Goal: Task Accomplishment & Management: Complete application form

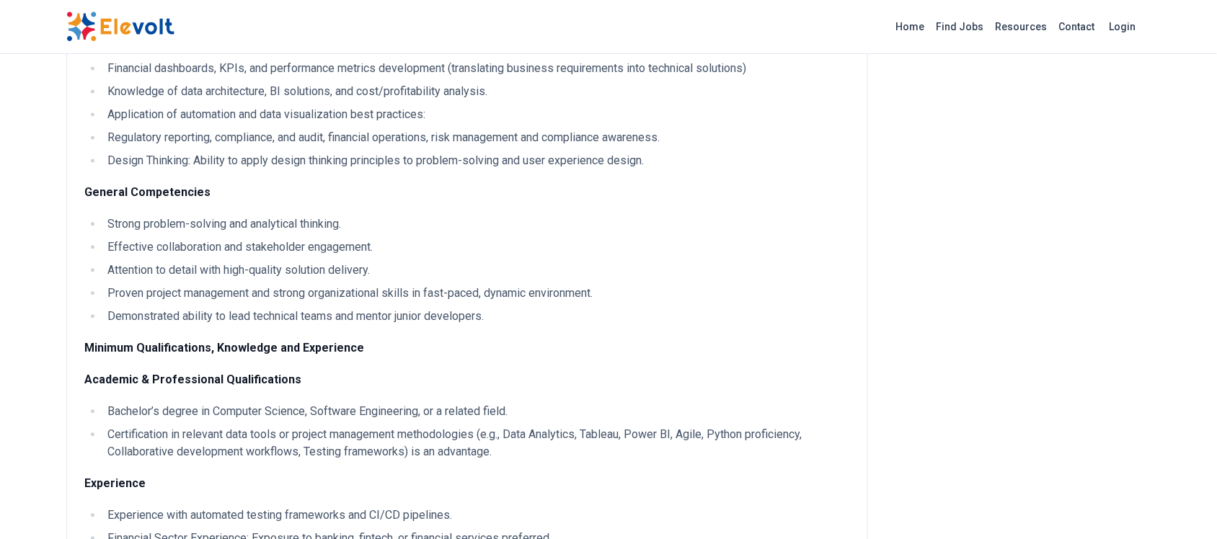
scroll to position [811, 0]
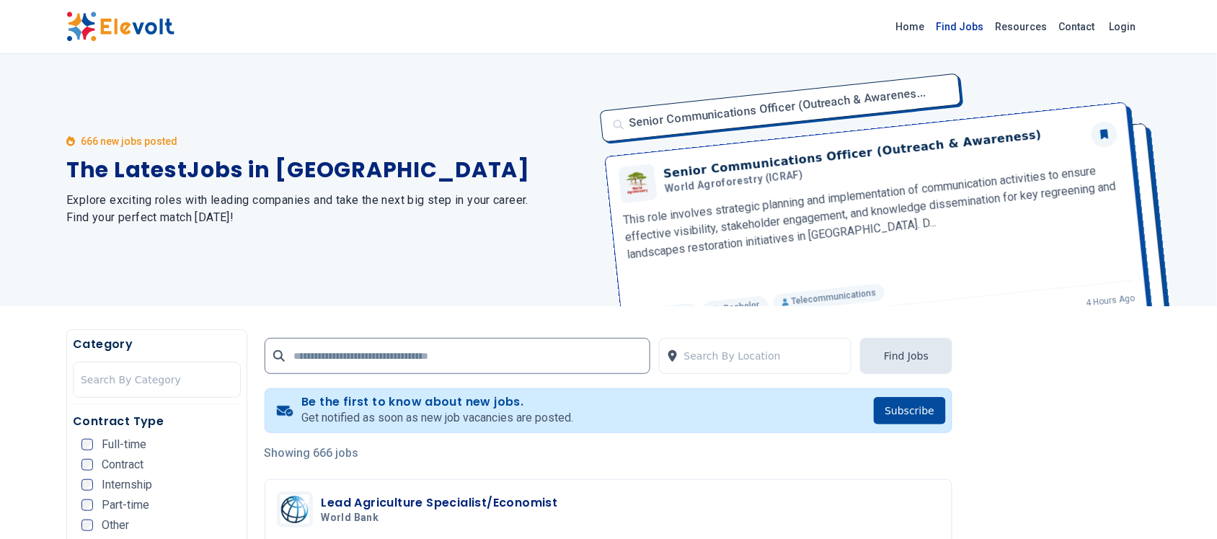
click at [964, 23] on link "Find Jobs" at bounding box center [960, 26] width 59 height 23
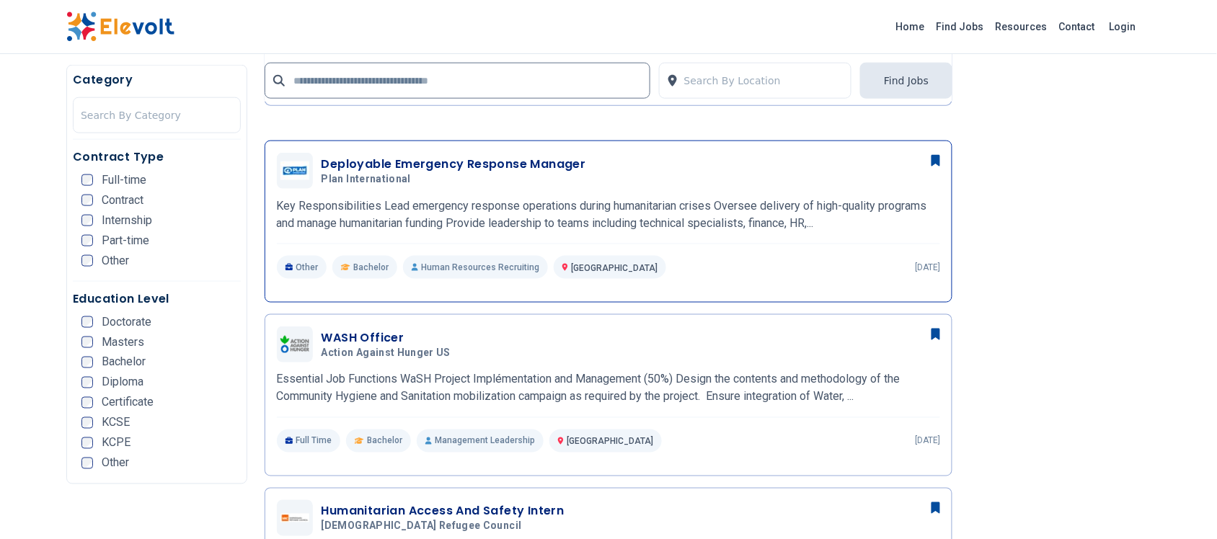
scroll to position [2253, 0]
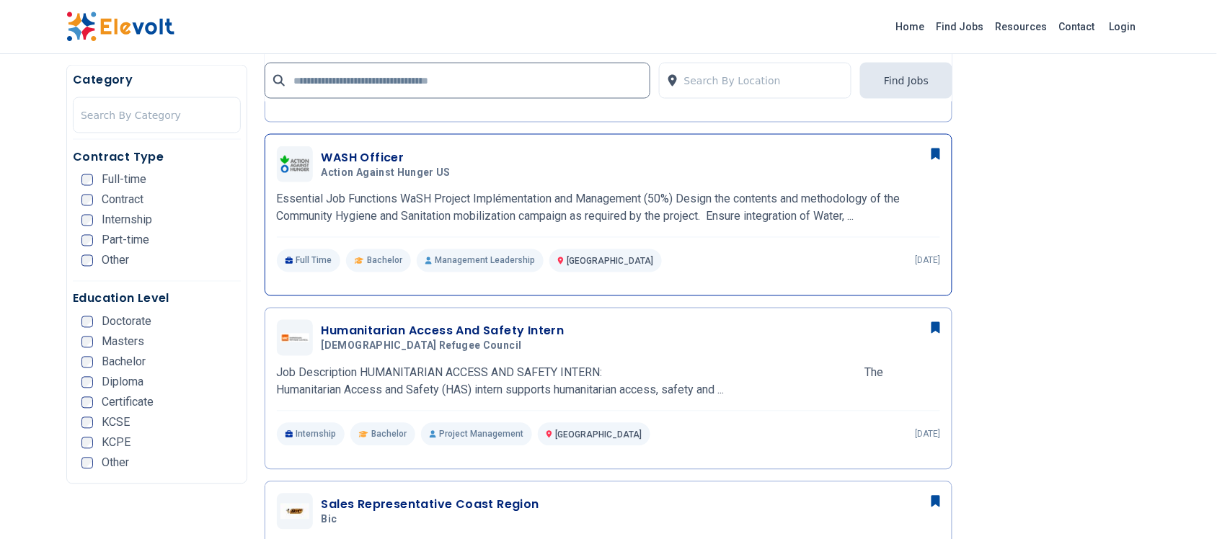
click at [370, 167] on span "Action Against Hunger US" at bounding box center [386, 173] width 129 height 13
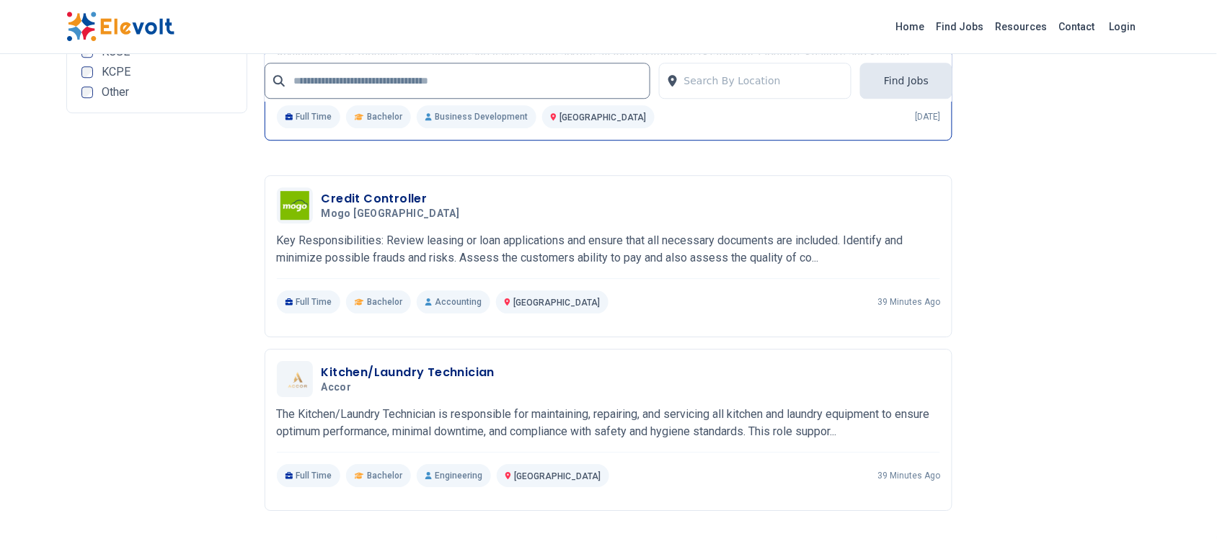
scroll to position [2794, 0]
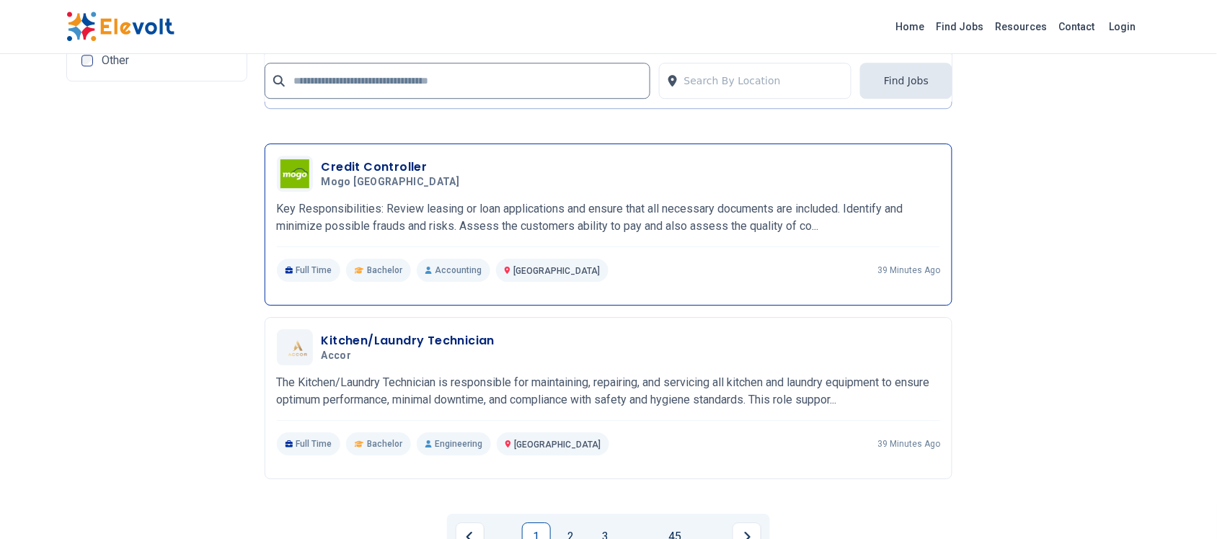
click at [400, 169] on h3 "Credit Controller" at bounding box center [394, 167] width 144 height 17
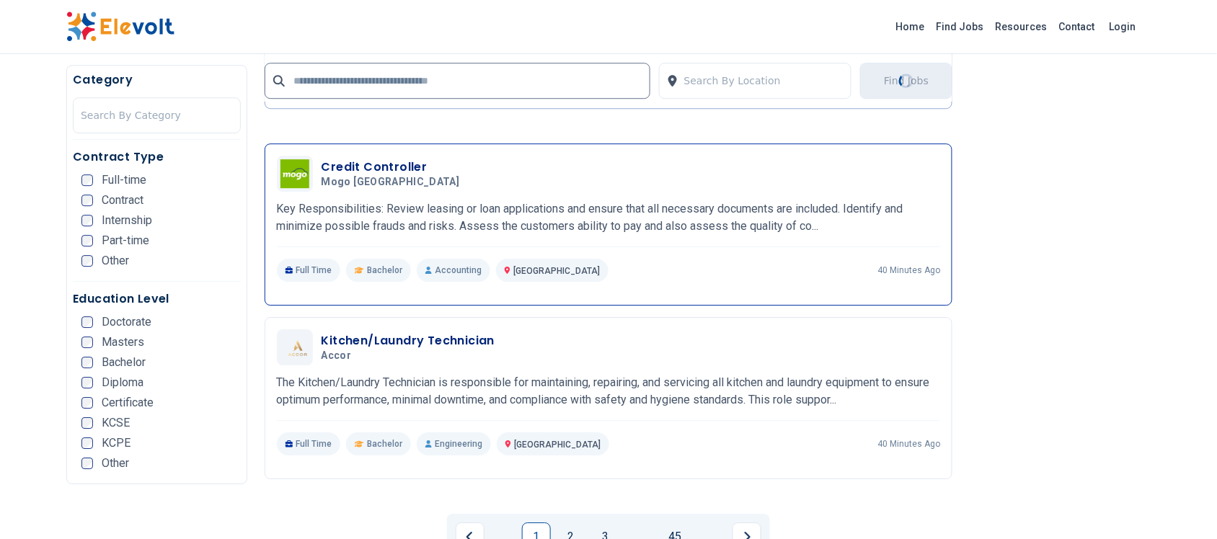
click at [430, 210] on p "Key Responsibilities: Review leasing or loan applications and ensure that all n…" at bounding box center [609, 217] width 664 height 35
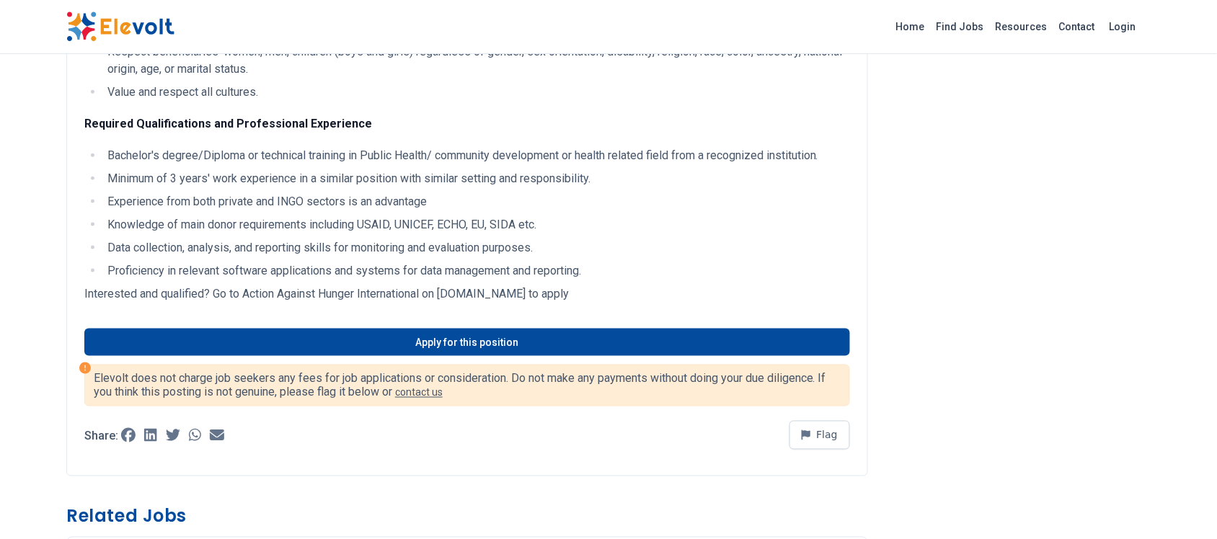
scroll to position [2073, 0]
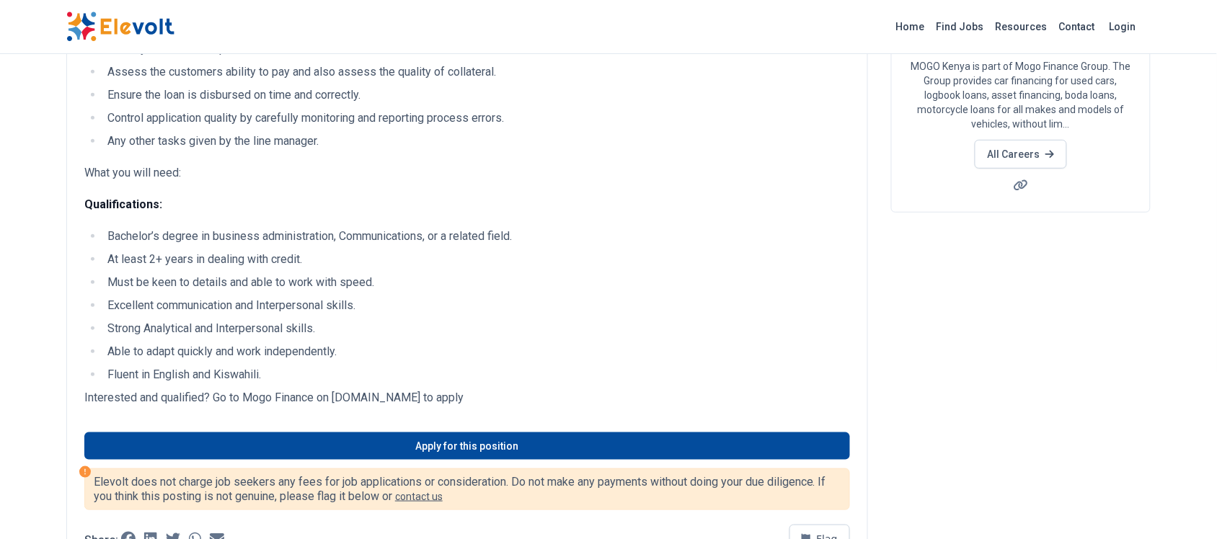
scroll to position [180, 0]
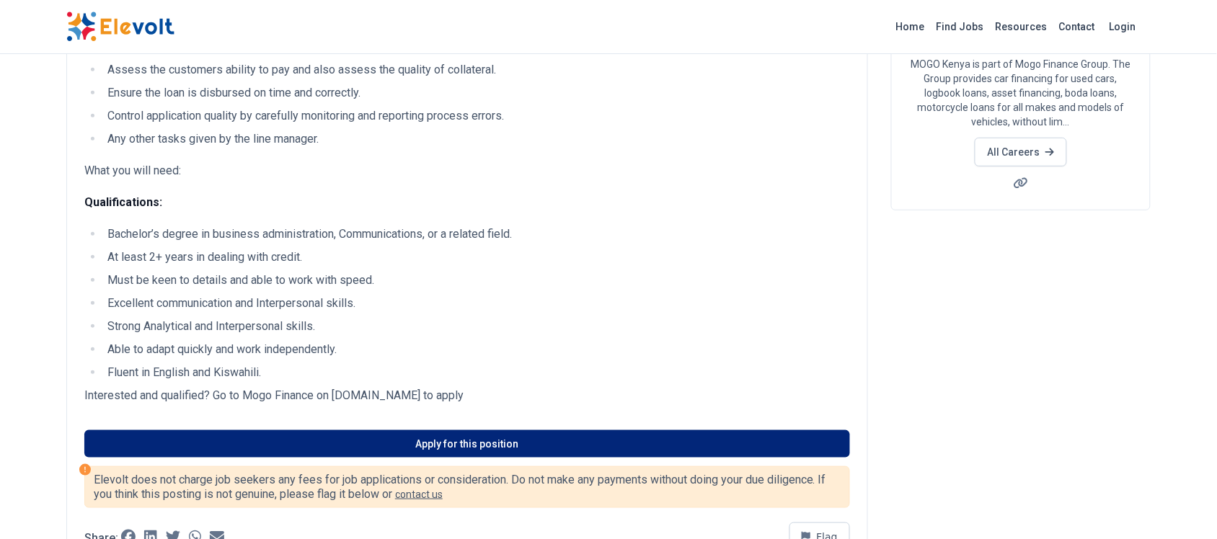
click at [494, 444] on link "Apply for this position" at bounding box center [467, 443] width 766 height 27
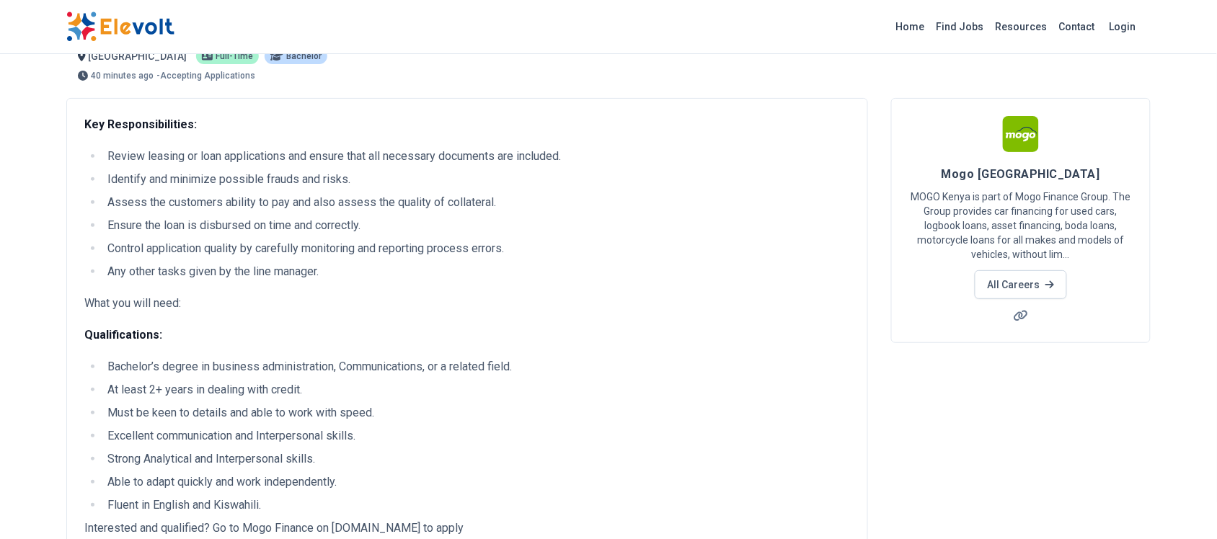
scroll to position [0, 0]
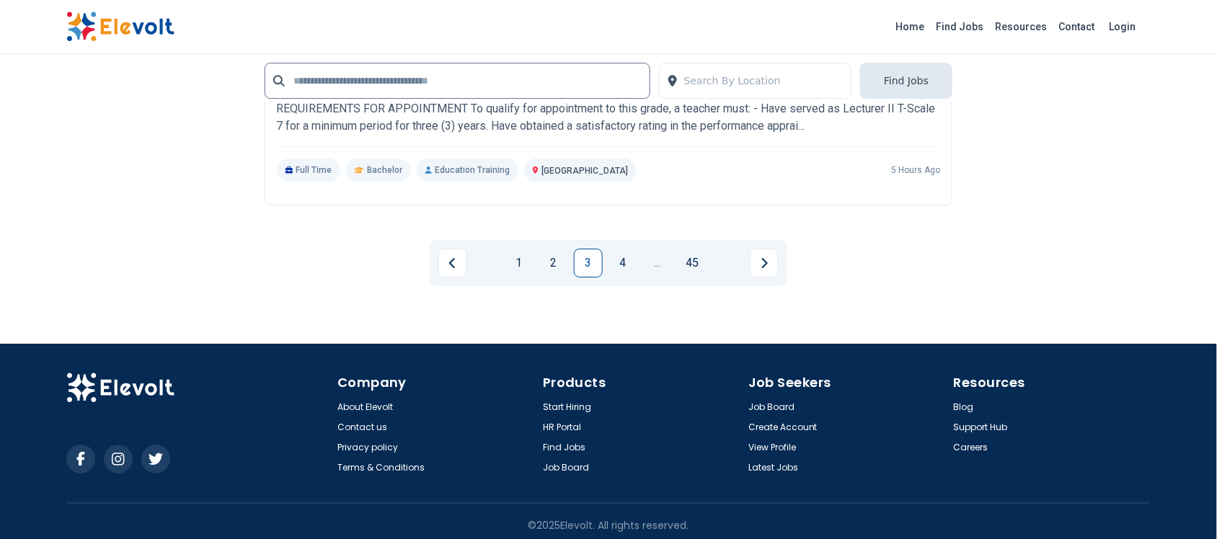
scroll to position [2946, 0]
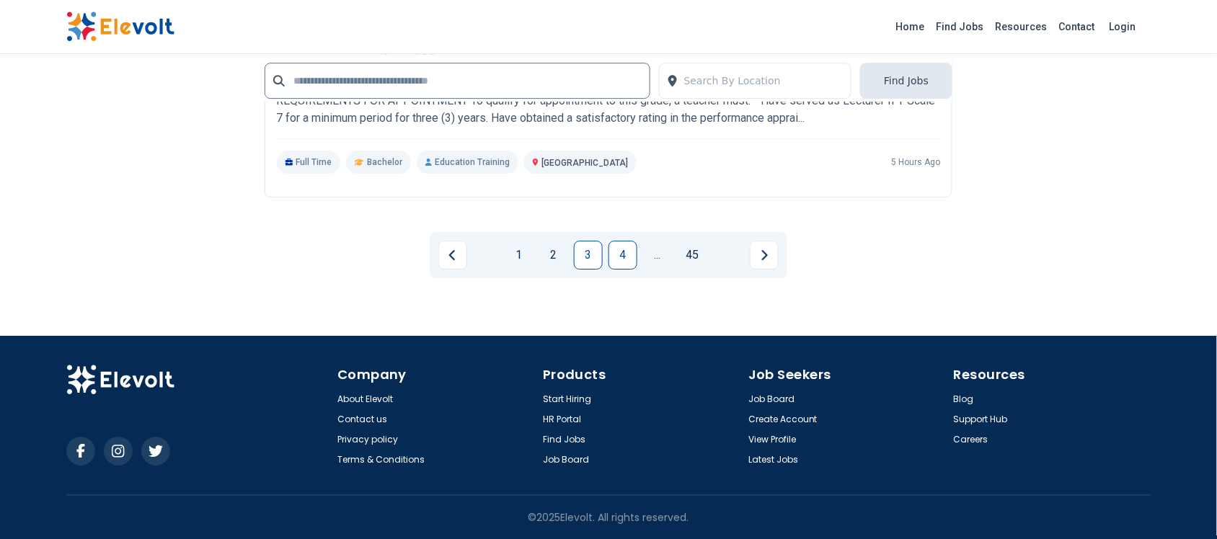
click at [633, 254] on link "4" at bounding box center [622, 255] width 29 height 29
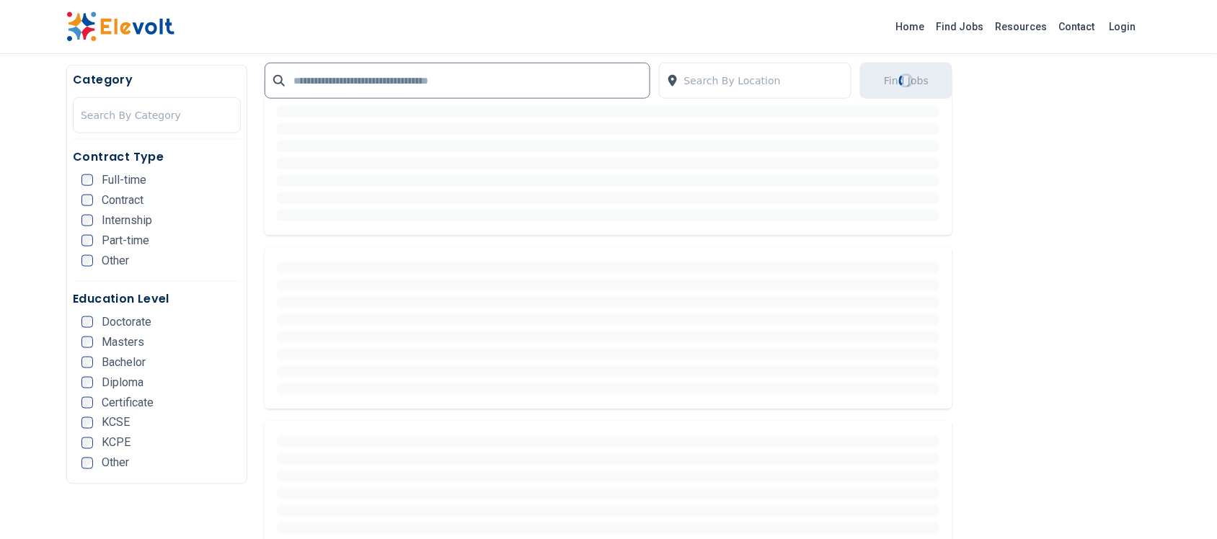
scroll to position [0, 0]
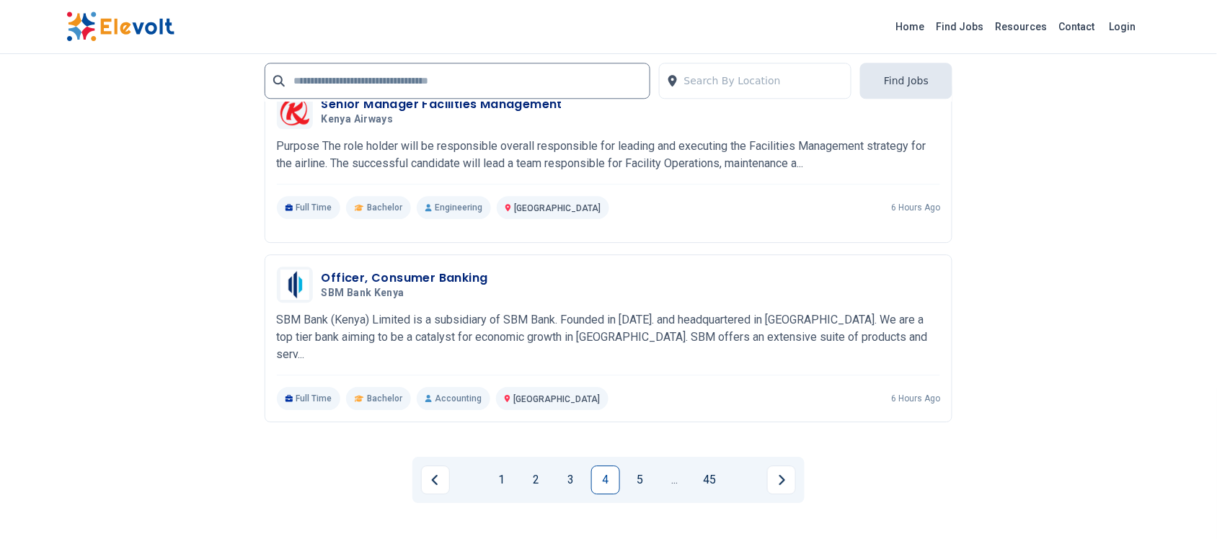
scroll to position [2794, 0]
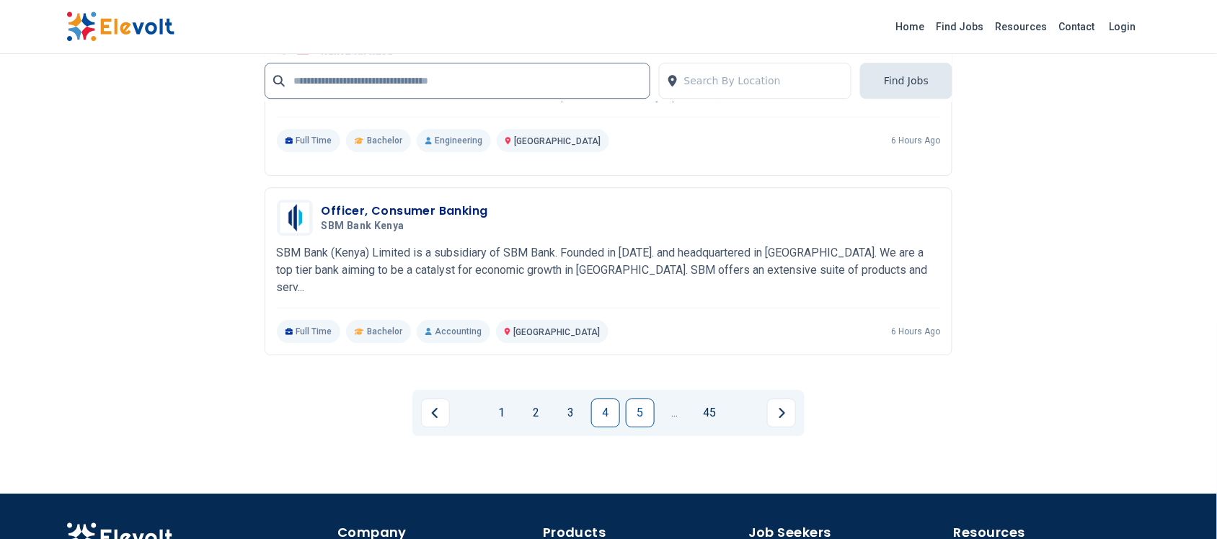
click at [635, 410] on link "5" at bounding box center [640, 413] width 29 height 29
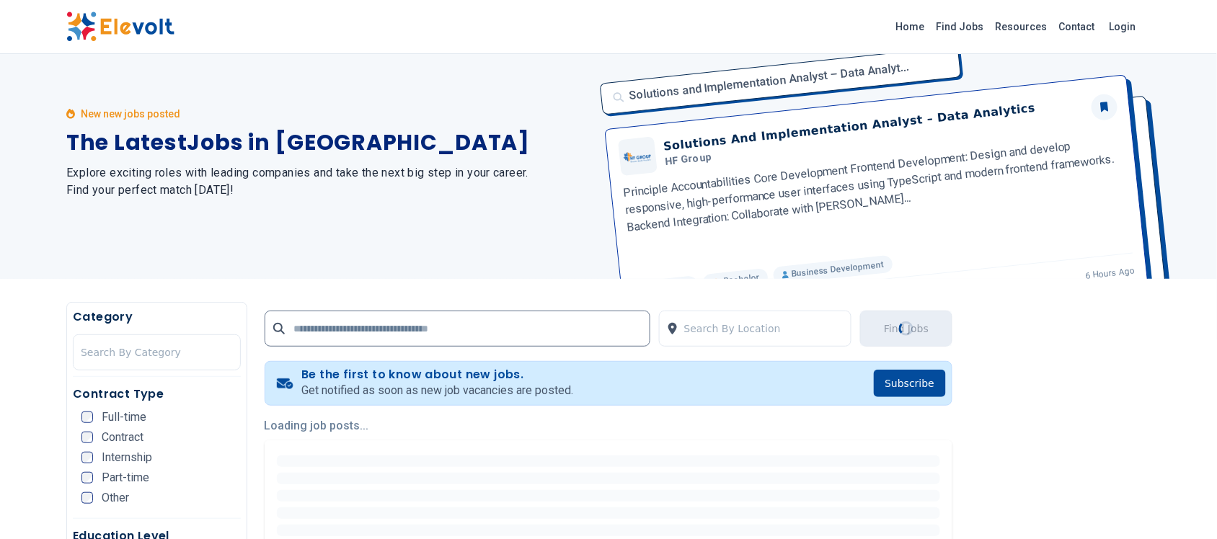
scroll to position [0, 0]
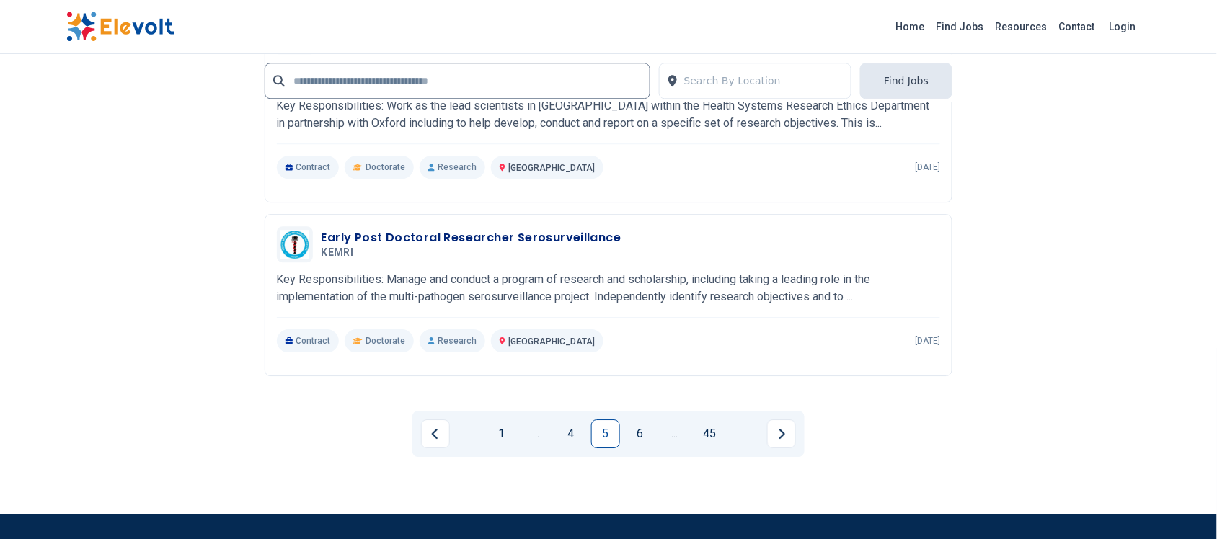
scroll to position [2794, 0]
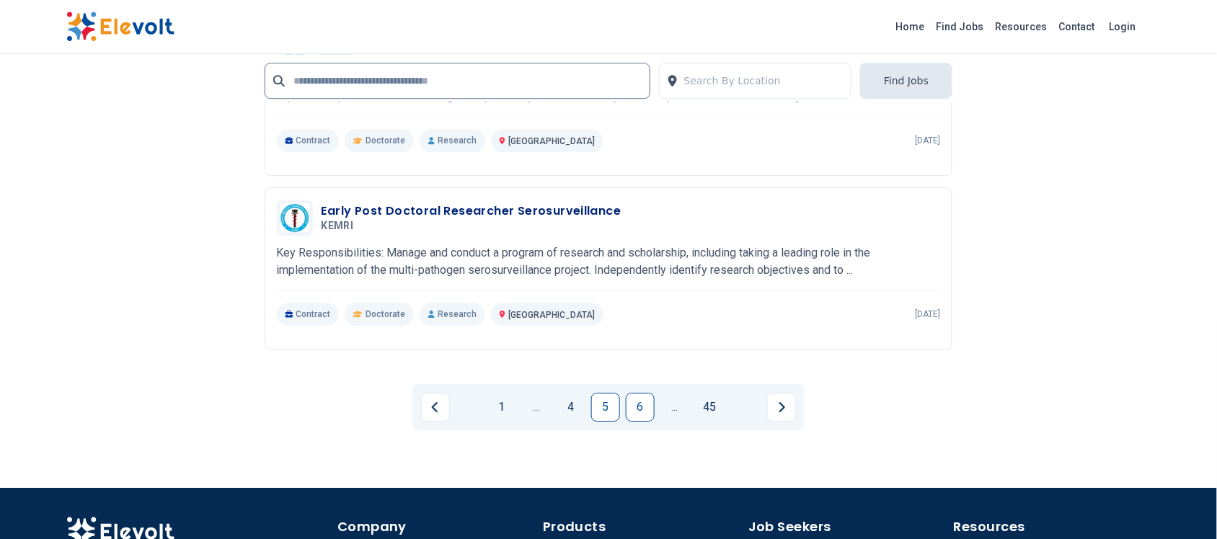
click at [632, 404] on link "6" at bounding box center [640, 407] width 29 height 29
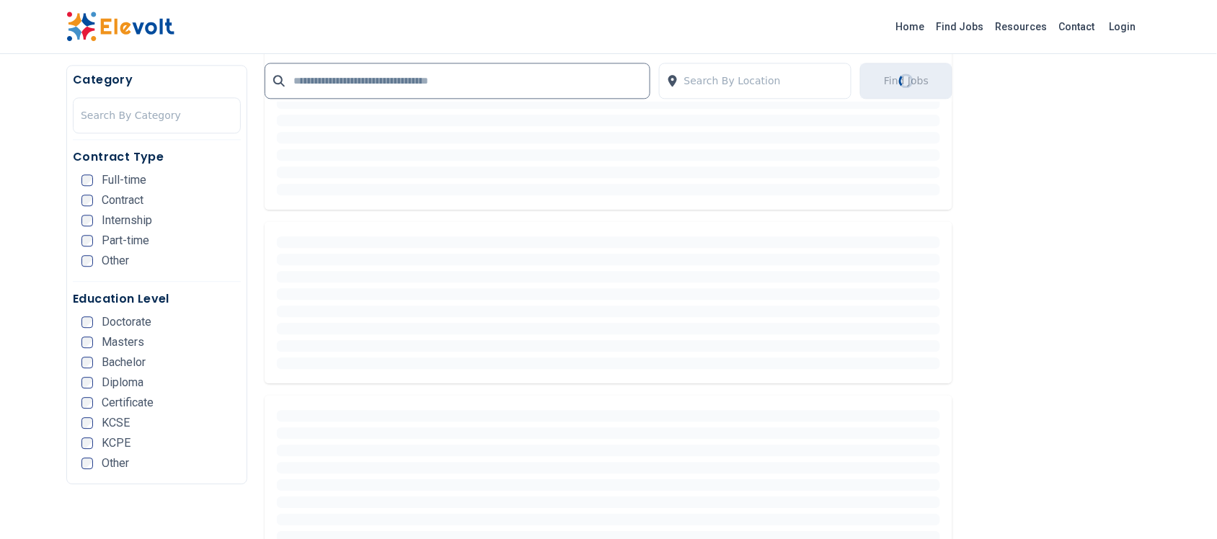
scroll to position [0, 0]
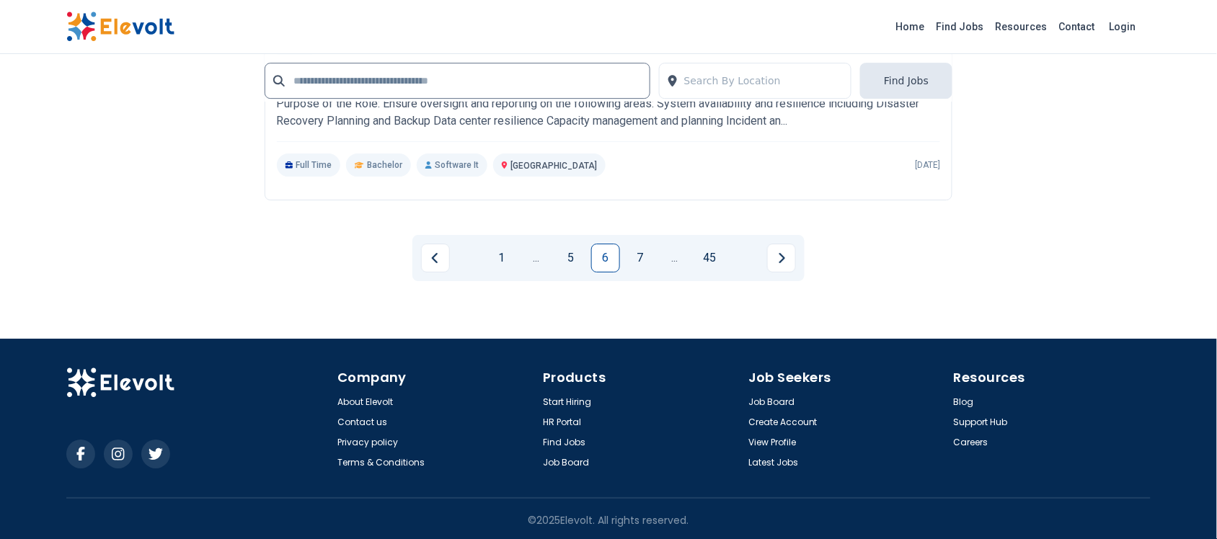
scroll to position [2946, 0]
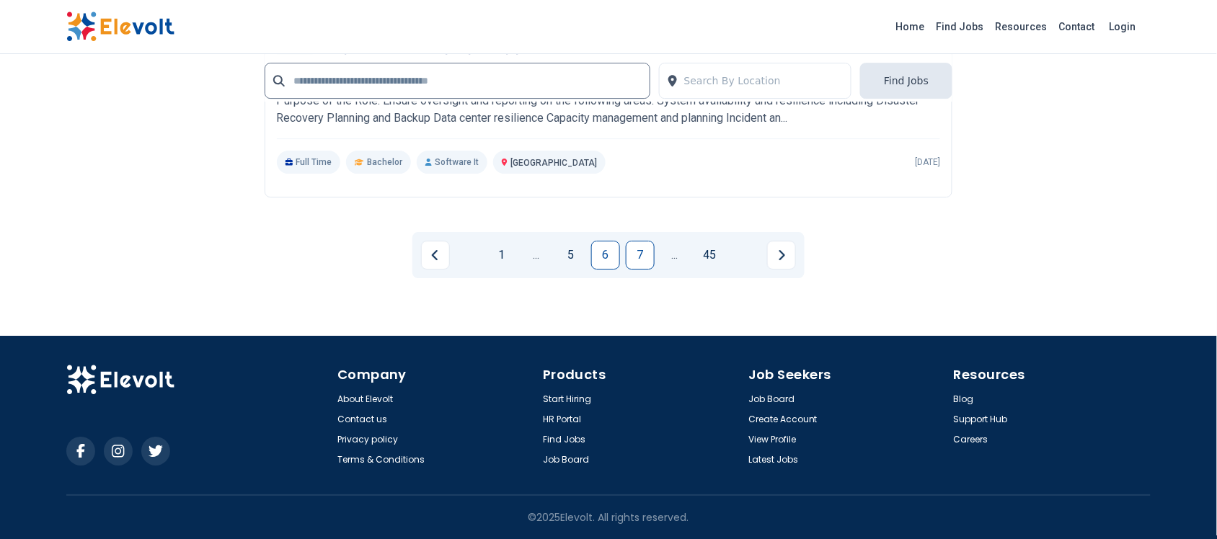
click at [640, 246] on link "7" at bounding box center [640, 255] width 29 height 29
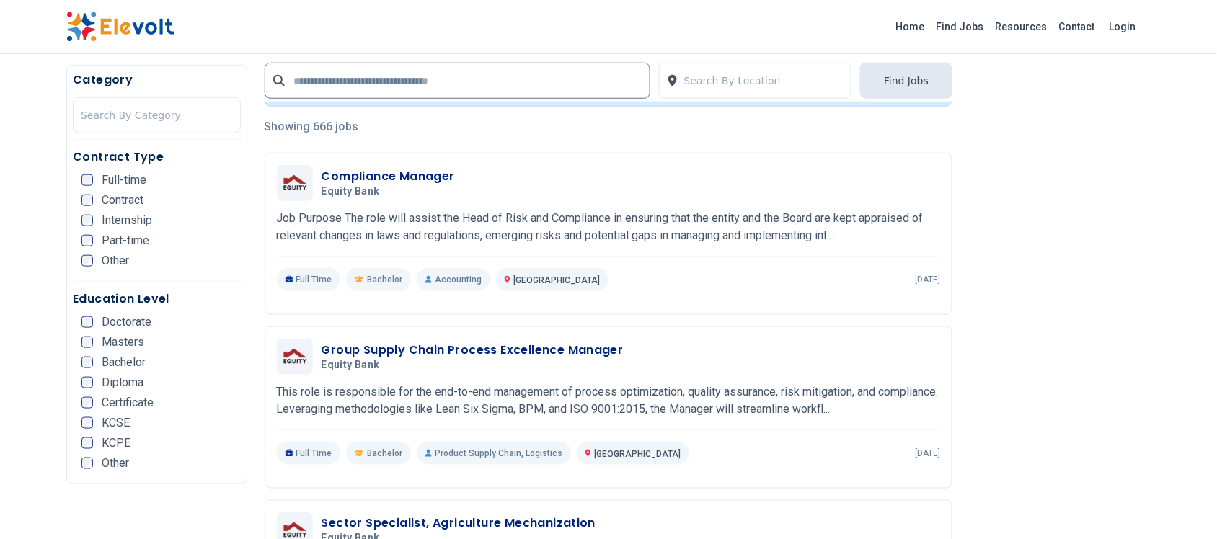
scroll to position [451, 0]
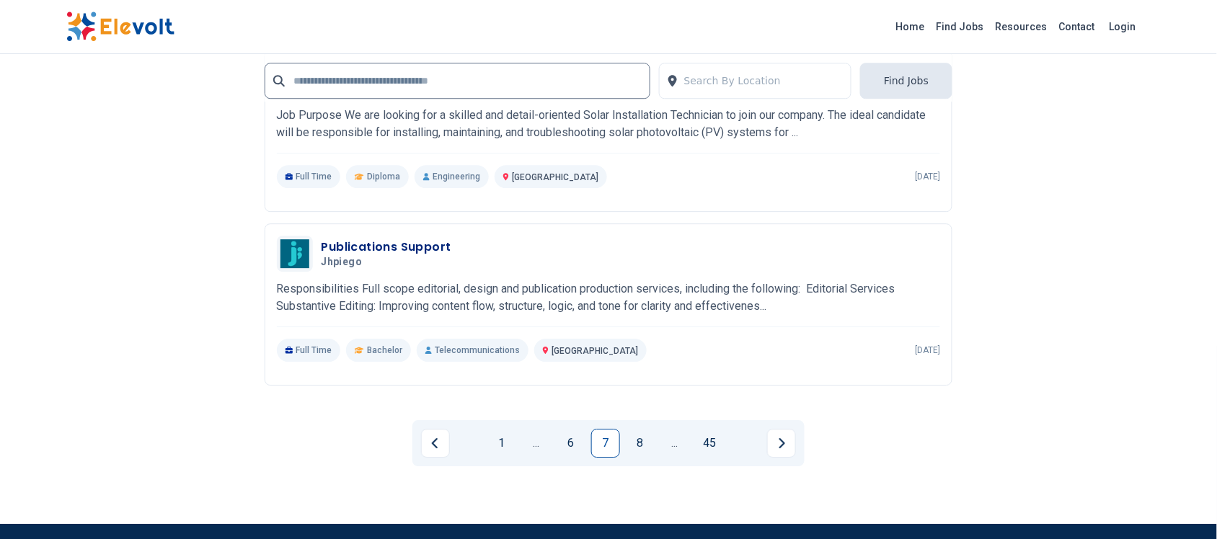
scroll to position [2794, 0]
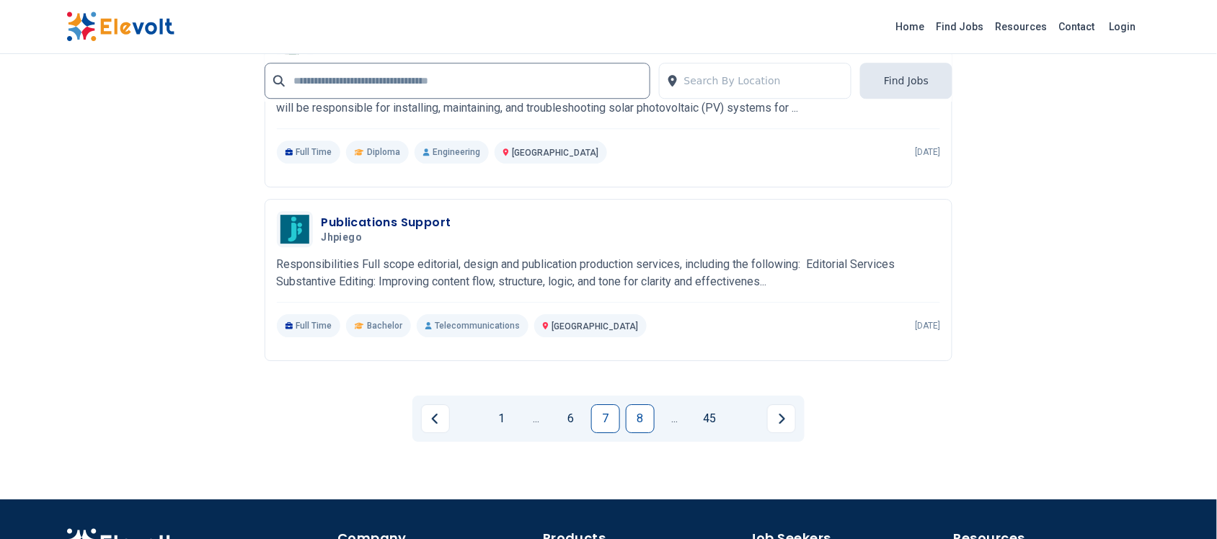
click at [634, 404] on link "8" at bounding box center [640, 418] width 29 height 29
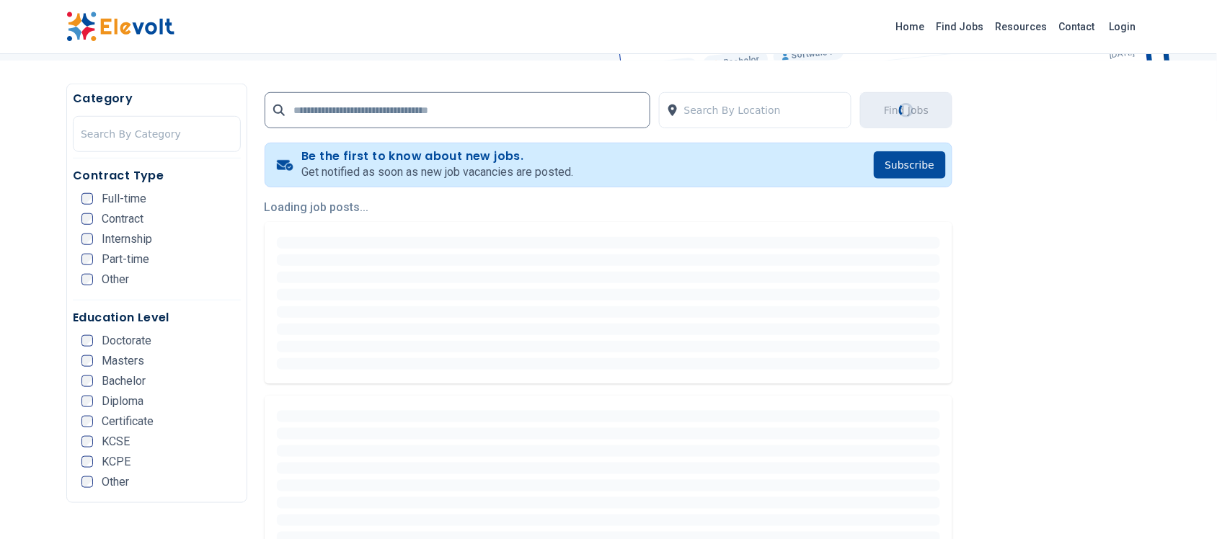
scroll to position [270, 0]
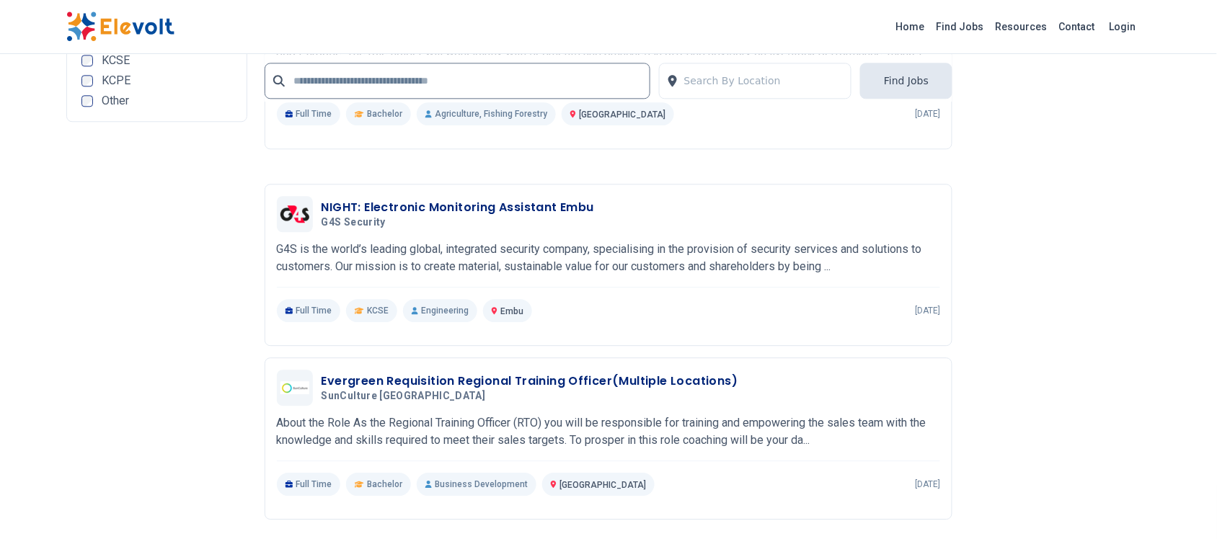
scroll to position [2704, 0]
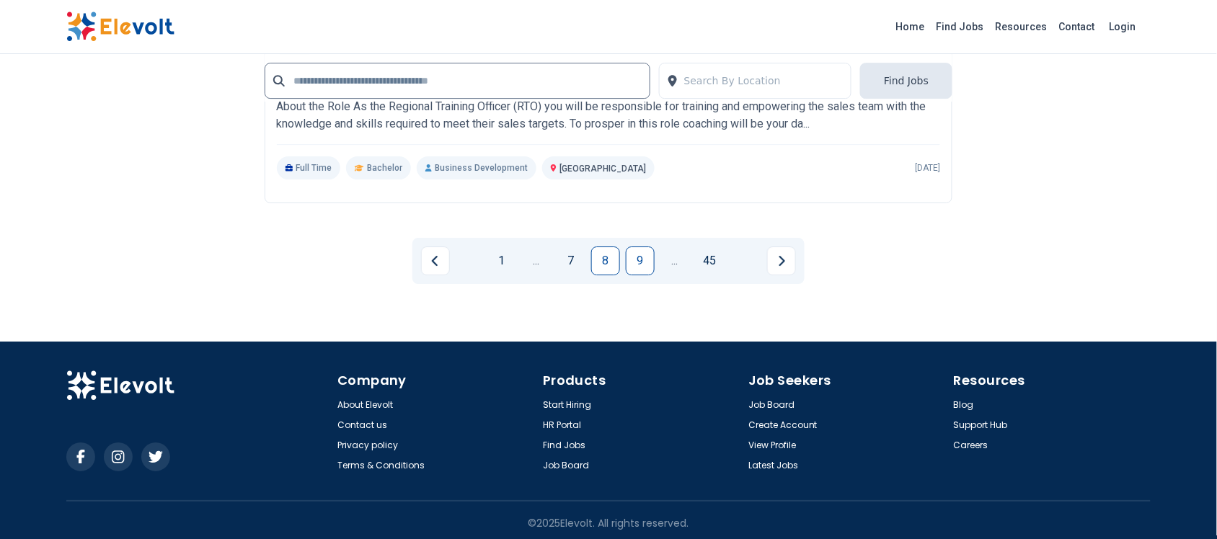
click at [634, 252] on link "9" at bounding box center [640, 261] width 29 height 29
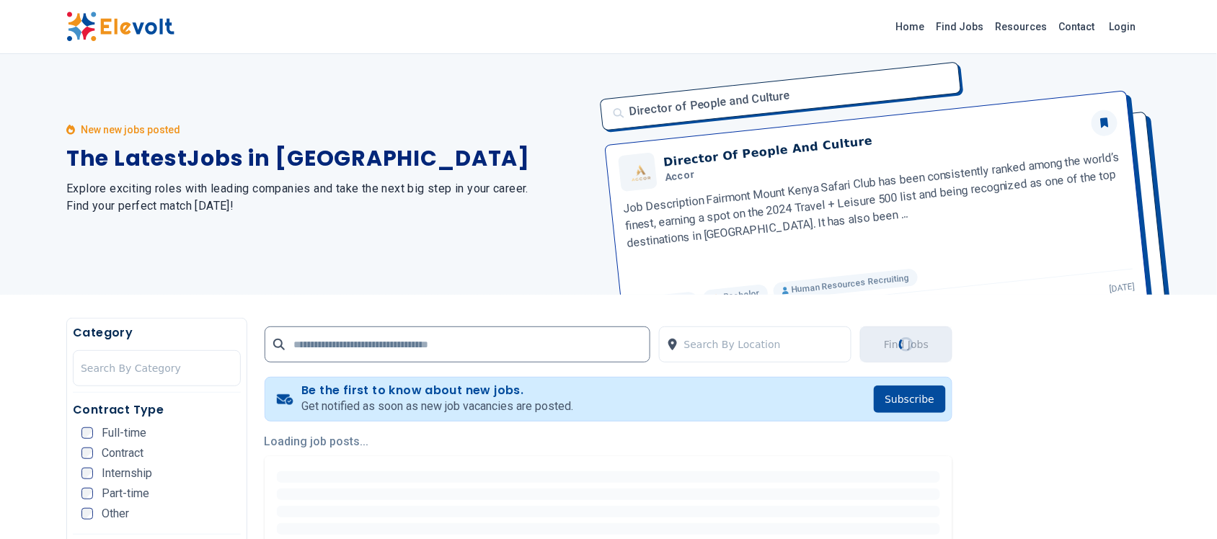
scroll to position [0, 0]
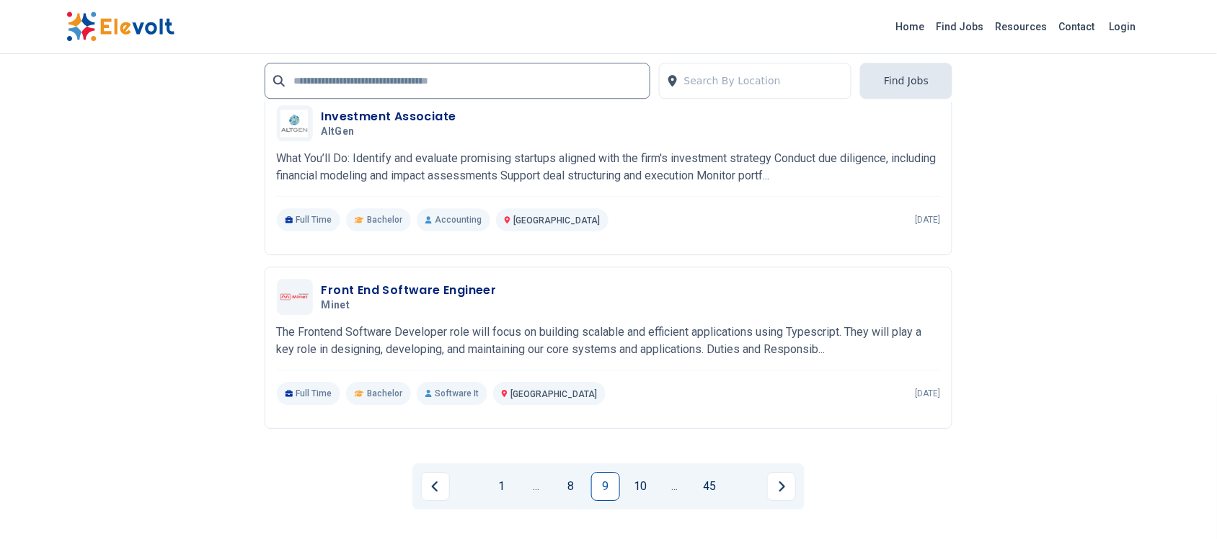
scroll to position [2946, 0]
